Goal: Information Seeking & Learning: Find contact information

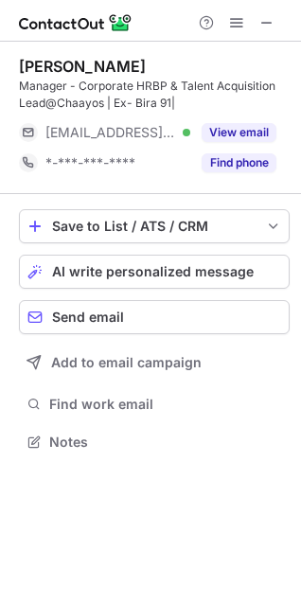
scroll to position [428, 301]
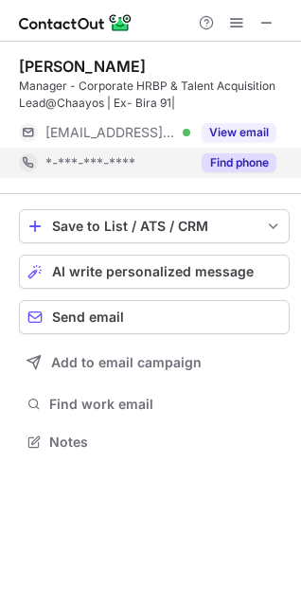
click at [223, 173] on div "Find phone" at bounding box center [233, 163] width 86 height 30
click at [230, 169] on button "Find phone" at bounding box center [239, 162] width 75 height 19
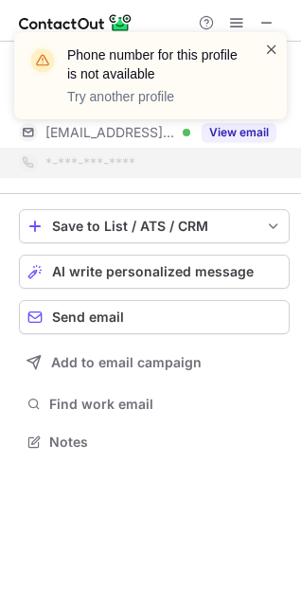
click at [277, 47] on span at bounding box center [271, 49] width 15 height 19
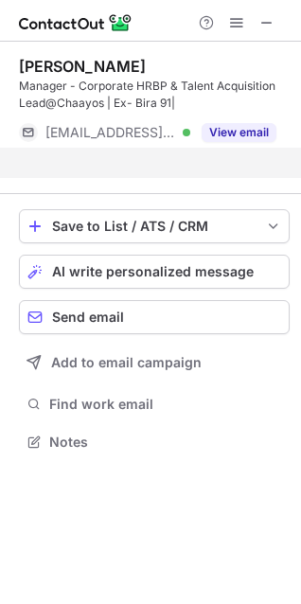
scroll to position [398, 301]
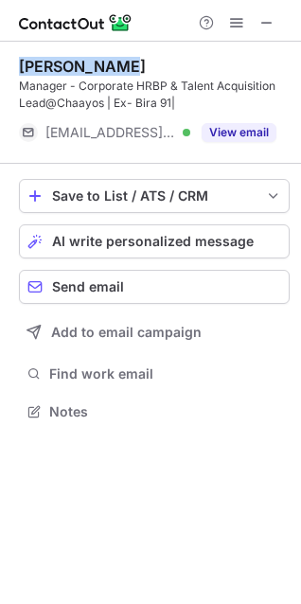
drag, startPoint x: 134, startPoint y: 63, endPoint x: 5, endPoint y: 63, distance: 129.7
click at [5, 63] on div "[PERSON_NAME] Manager - Corporate HRBP & Talent Acquisition Lead@Chaayos | Ex- …" at bounding box center [150, 241] width 301 height 399
copy div "[PERSON_NAME]"
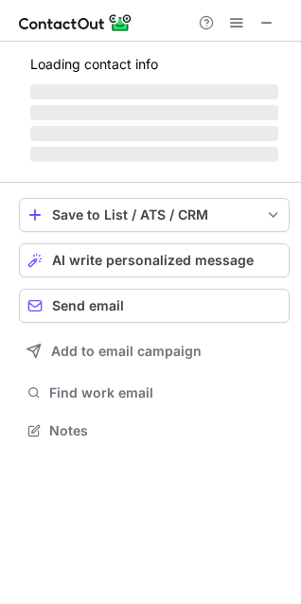
scroll to position [9, 9]
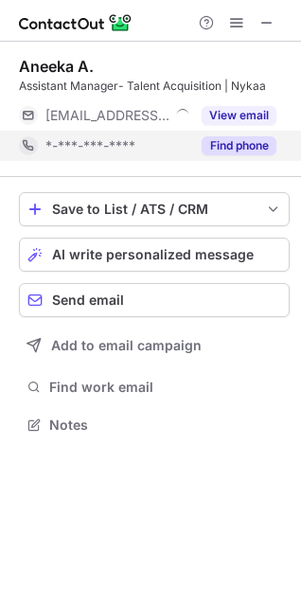
click at [238, 146] on button "Find phone" at bounding box center [239, 145] width 75 height 19
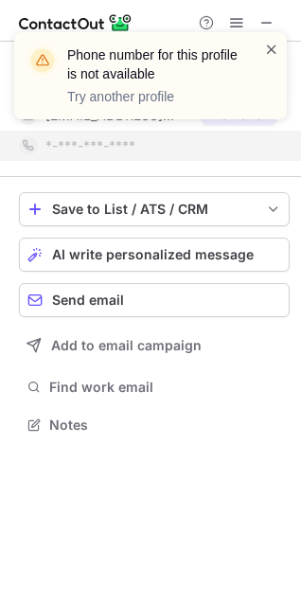
click at [267, 49] on span at bounding box center [271, 49] width 15 height 19
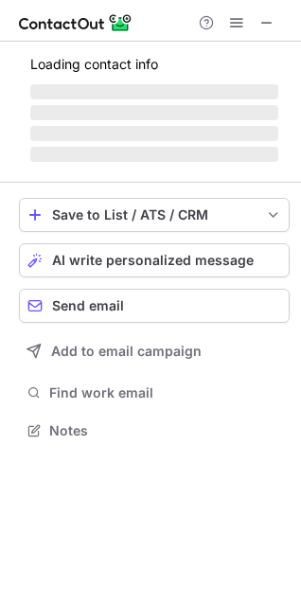
scroll to position [428, 301]
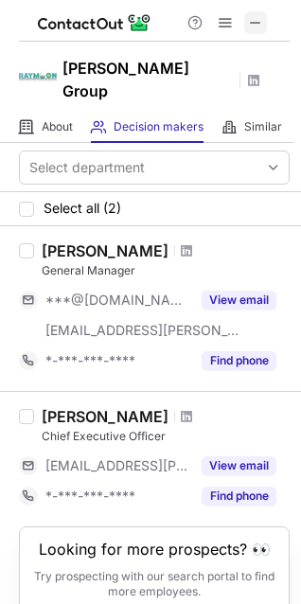
click at [253, 24] on span at bounding box center [255, 22] width 15 height 15
click at [235, 25] on button at bounding box center [225, 22] width 23 height 23
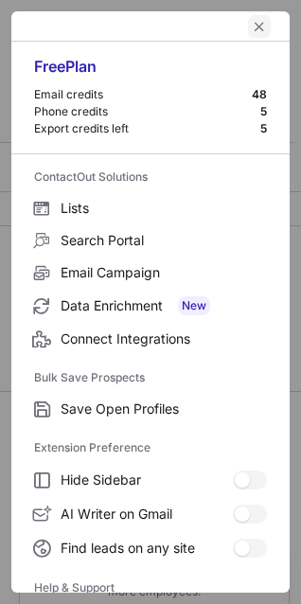
click at [14, 24] on div at bounding box center [150, 26] width 278 height 30
